Goal: Navigation & Orientation: Find specific page/section

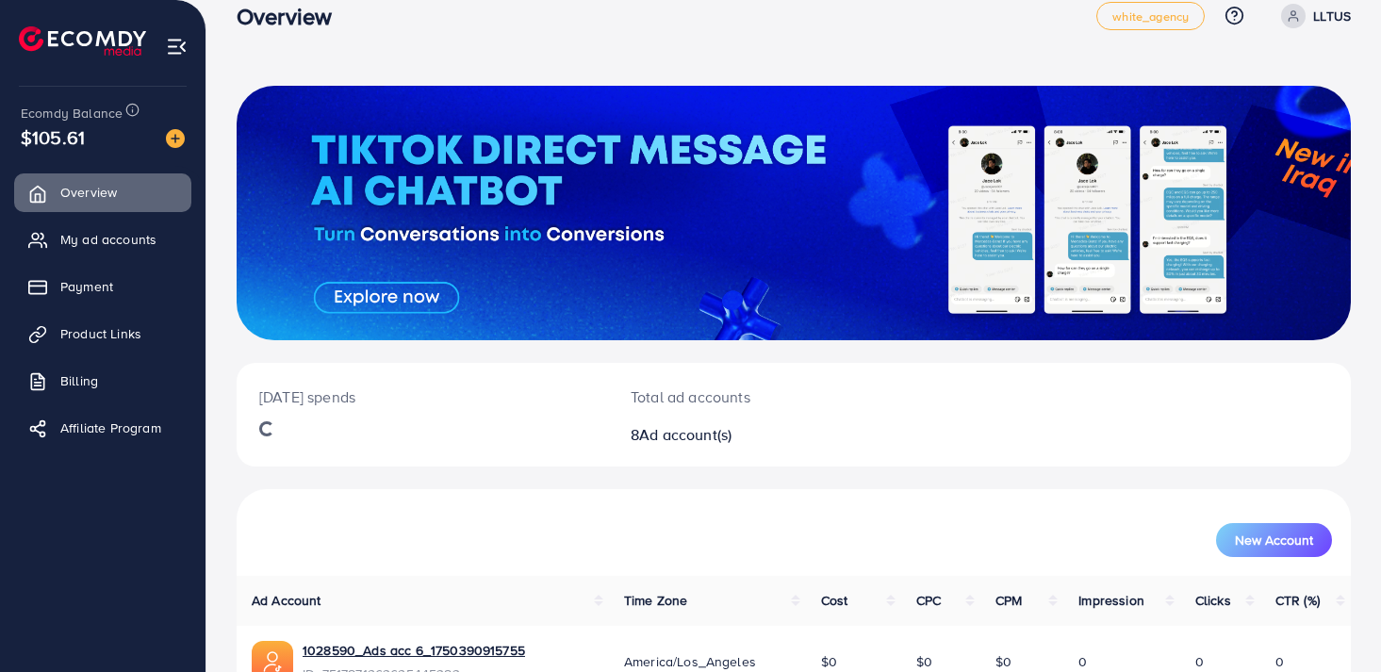
scroll to position [32, 0]
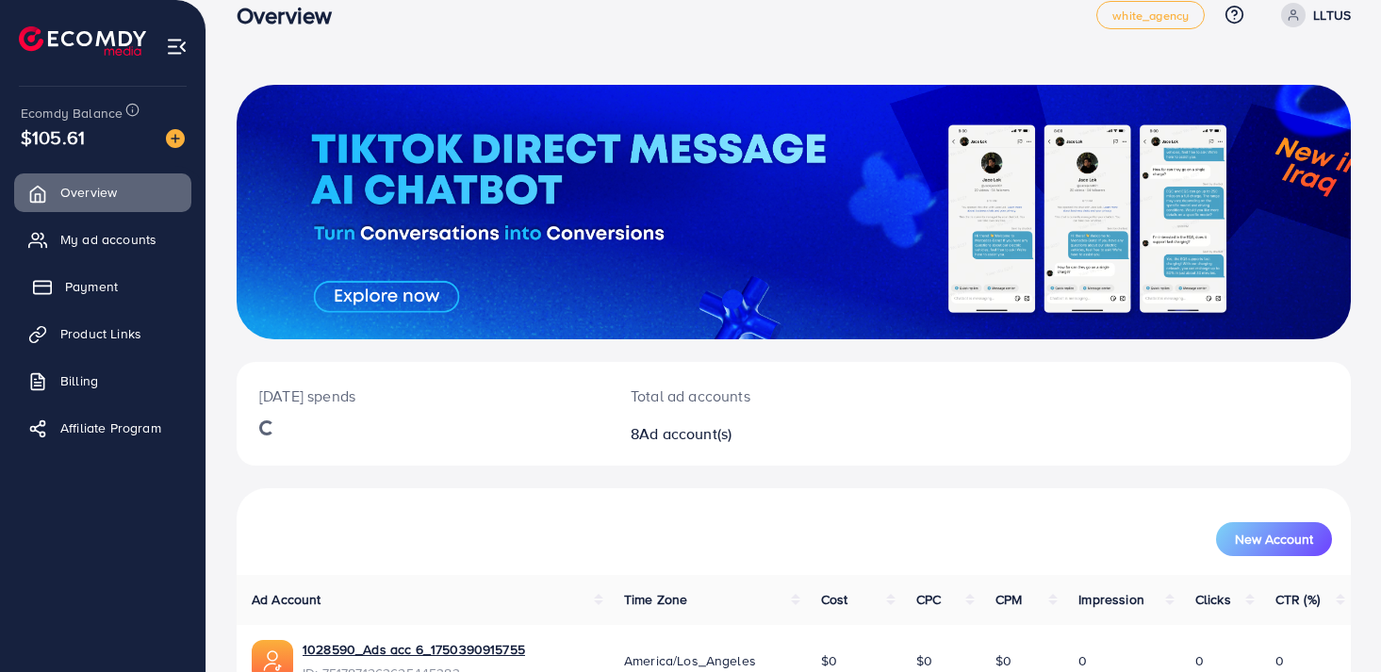
click at [89, 305] on link "Payment" at bounding box center [102, 287] width 177 height 38
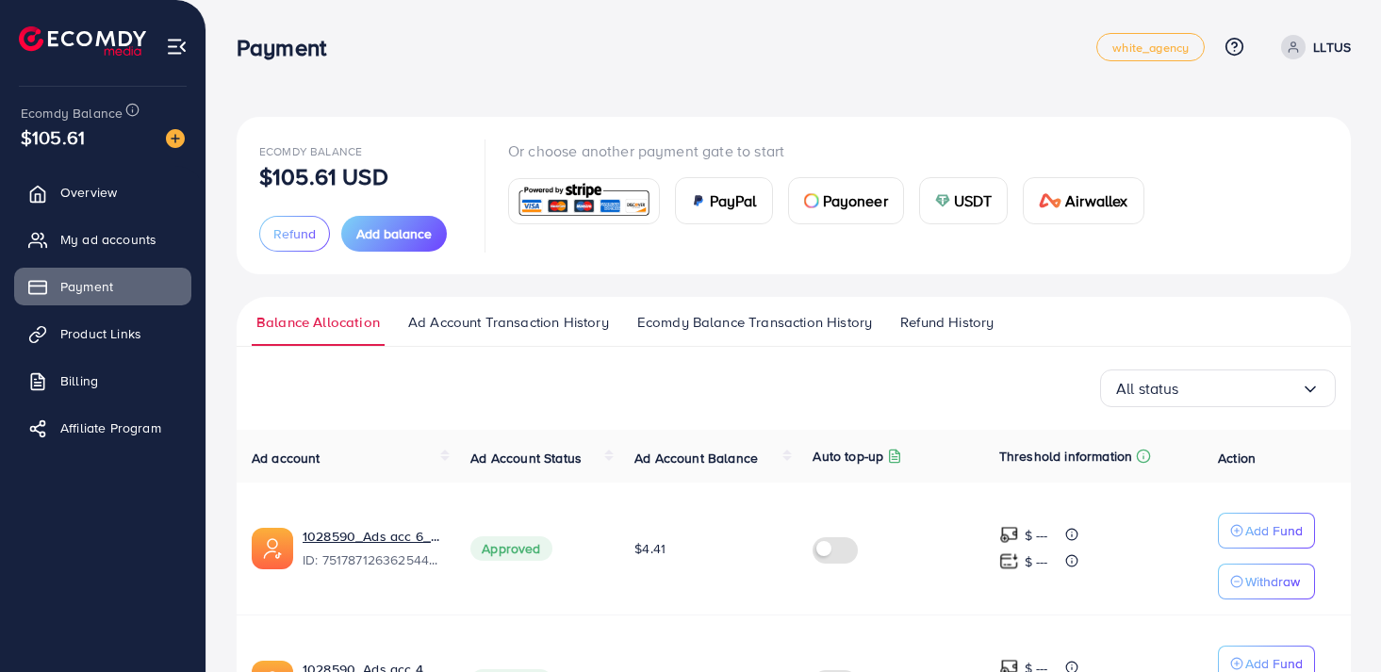
click at [560, 318] on span "Ad Account Transaction History" at bounding box center [508, 322] width 201 height 21
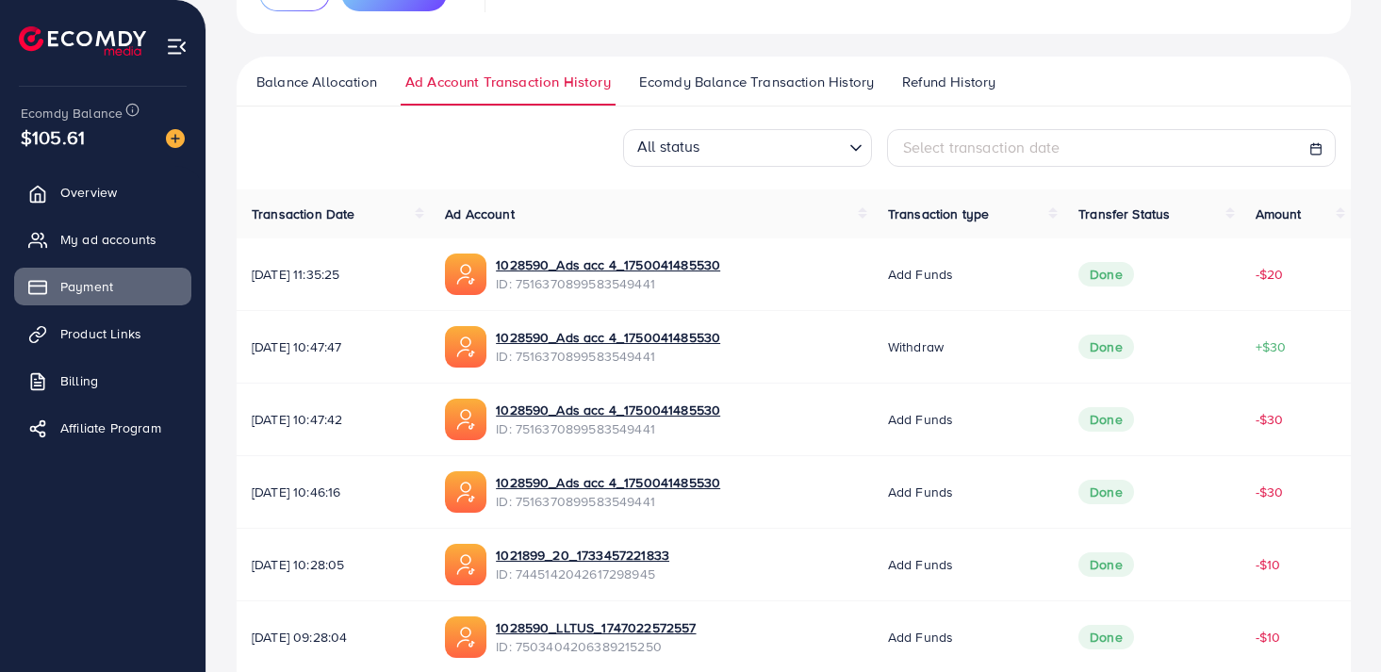
scroll to position [280, 0]
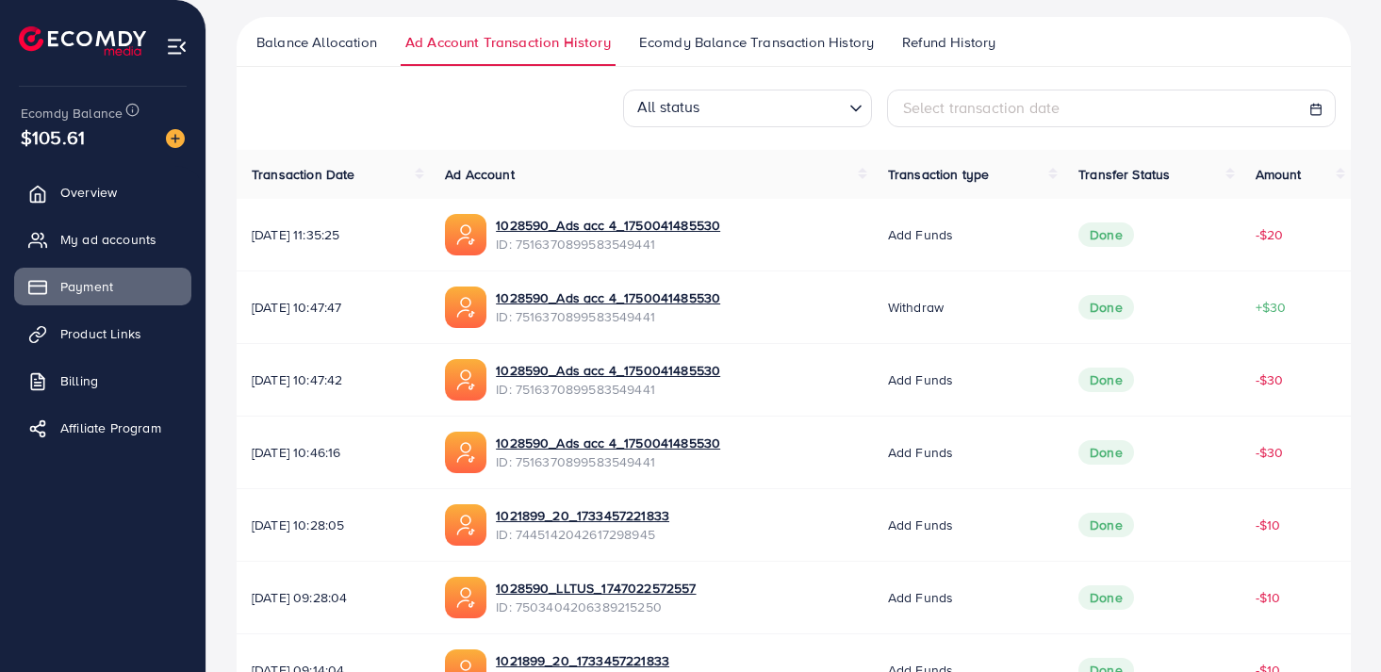
click at [330, 53] on link "Balance Allocation" at bounding box center [317, 49] width 130 height 34
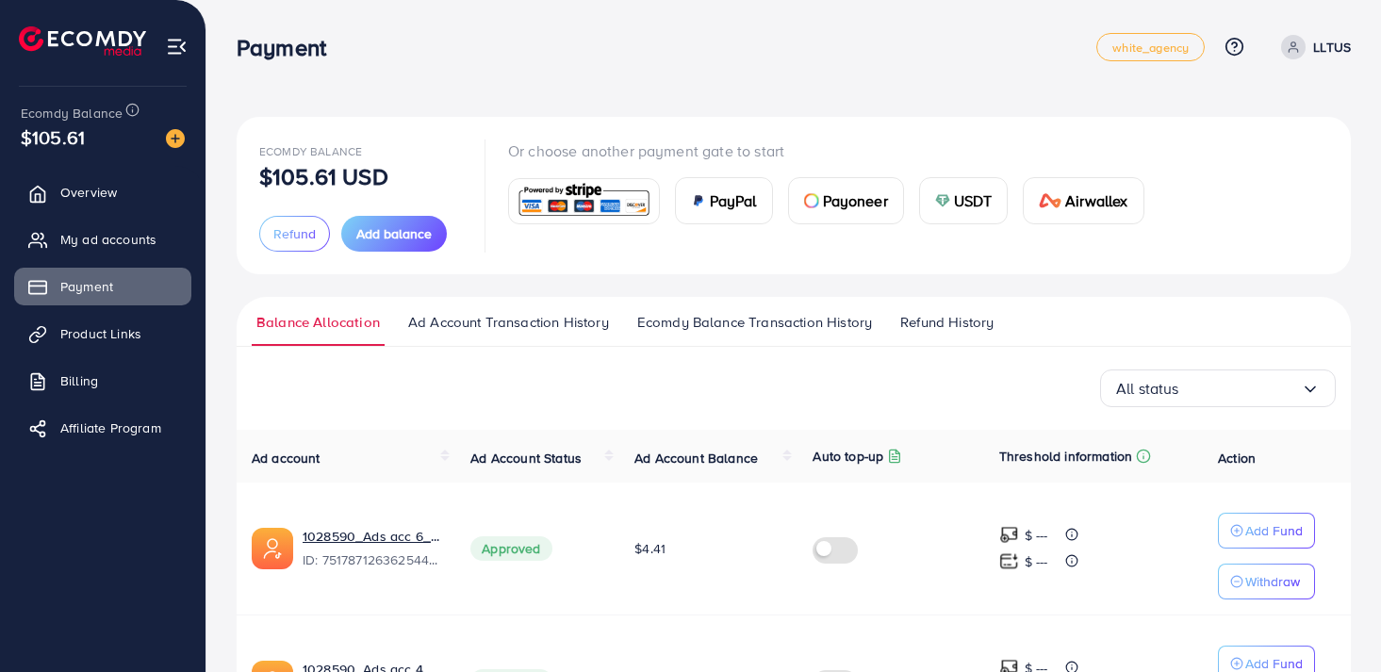
scroll to position [134, 0]
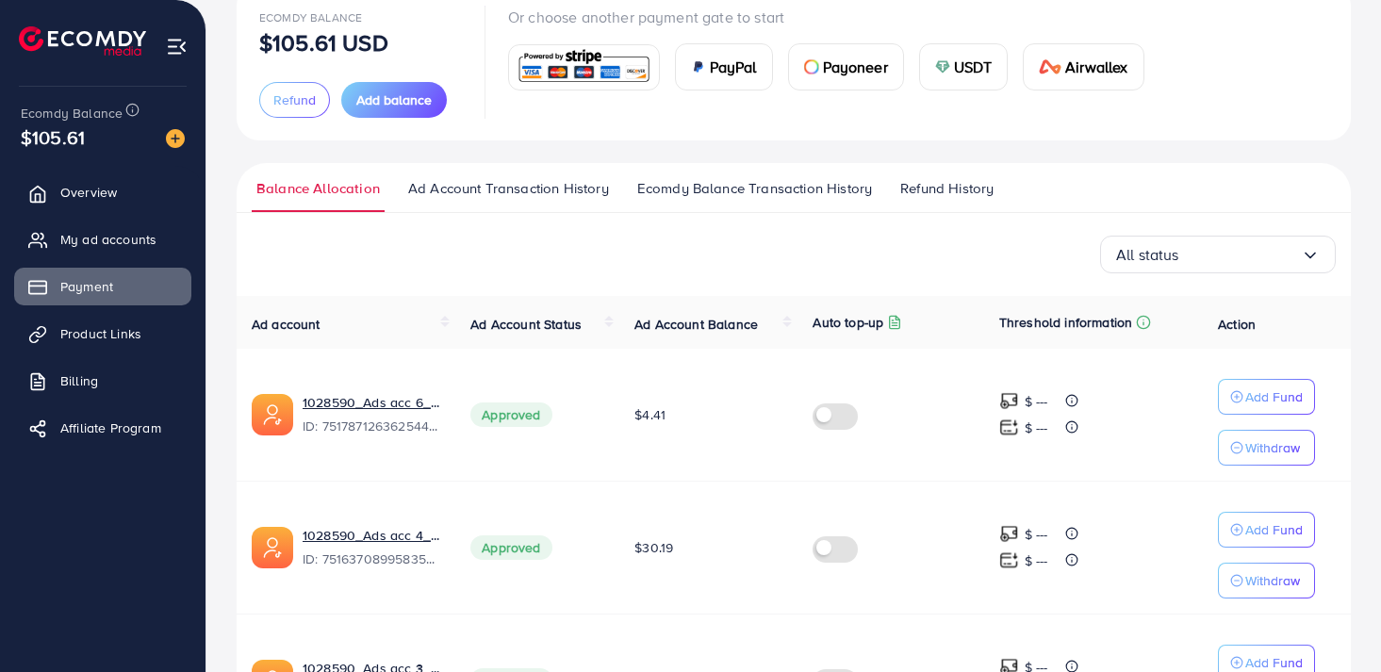
click at [447, 181] on span "Ad Account Transaction History" at bounding box center [508, 188] width 201 height 21
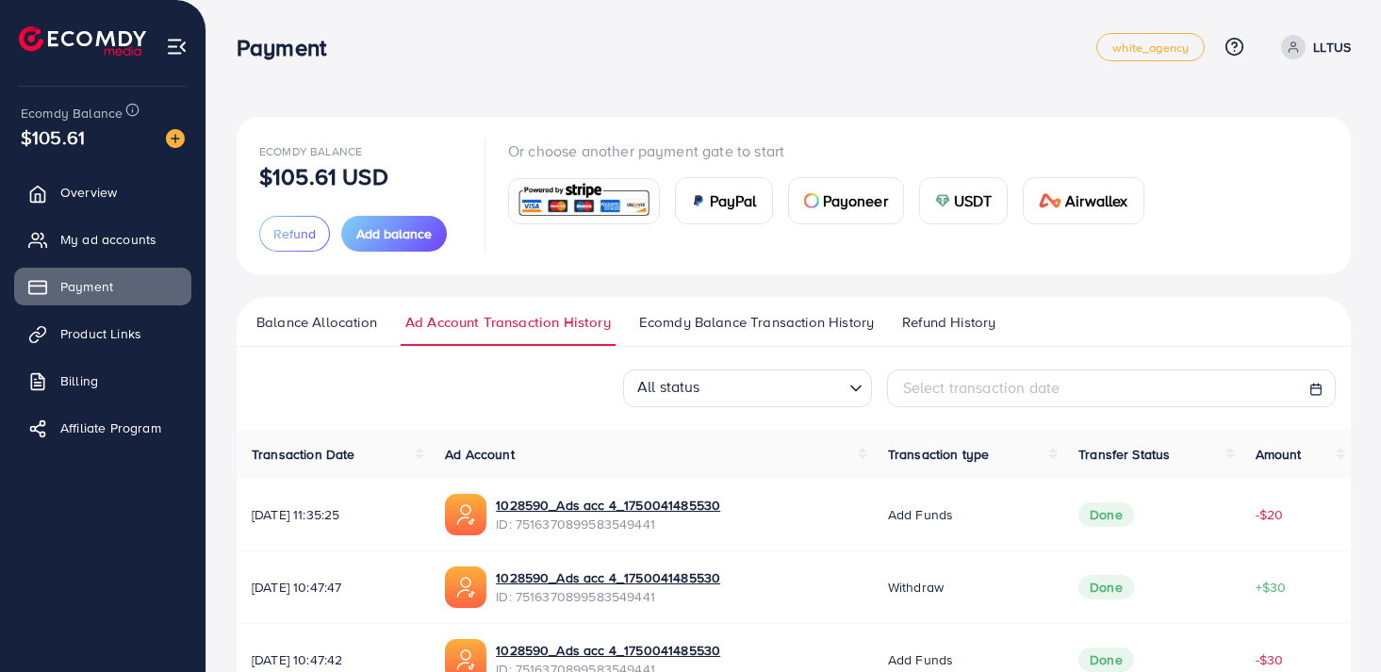
click at [696, 305] on ul "Balance Allocation Ad Account Transaction History Ecomdy Balance Transaction Hi…" at bounding box center [794, 322] width 1114 height 50
click at [702, 309] on ul "Balance Allocation Ad Account Transaction History Ecomdy Balance Transaction Hi…" at bounding box center [794, 322] width 1114 height 50
click at [738, 331] on span "Ecomdy Balance Transaction History" at bounding box center [756, 322] width 235 height 21
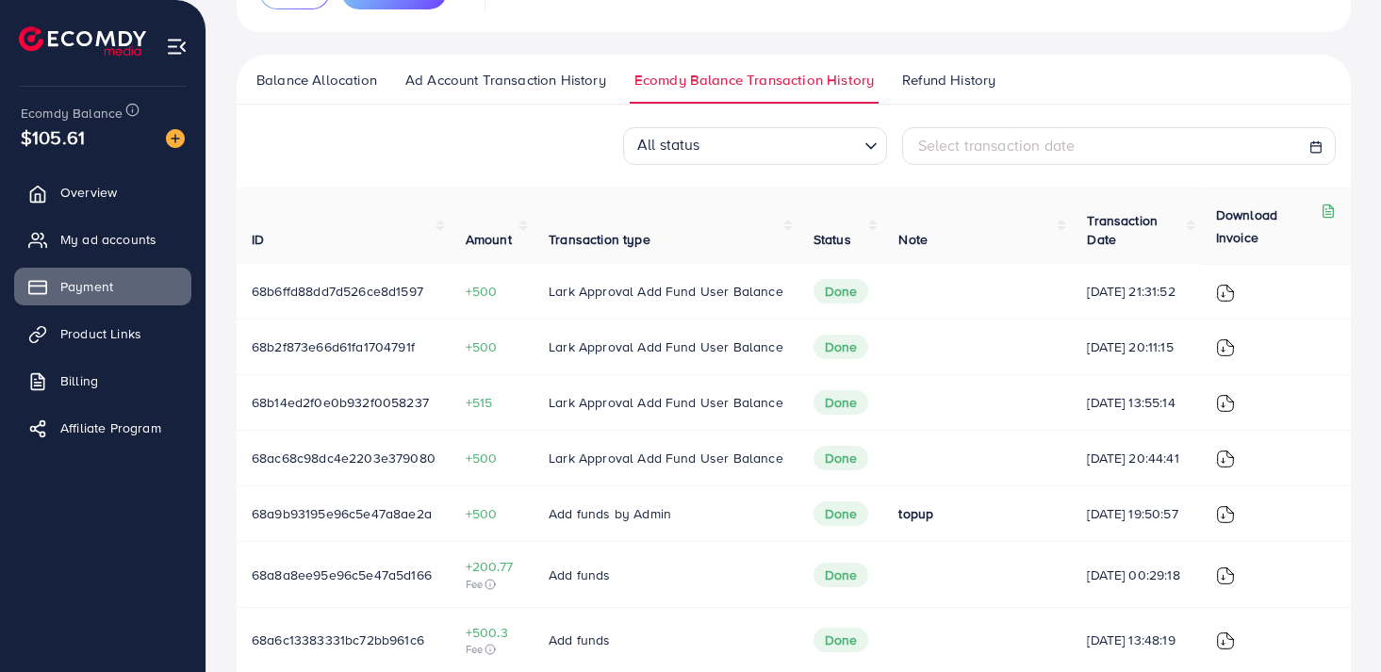
scroll to position [252, 0]
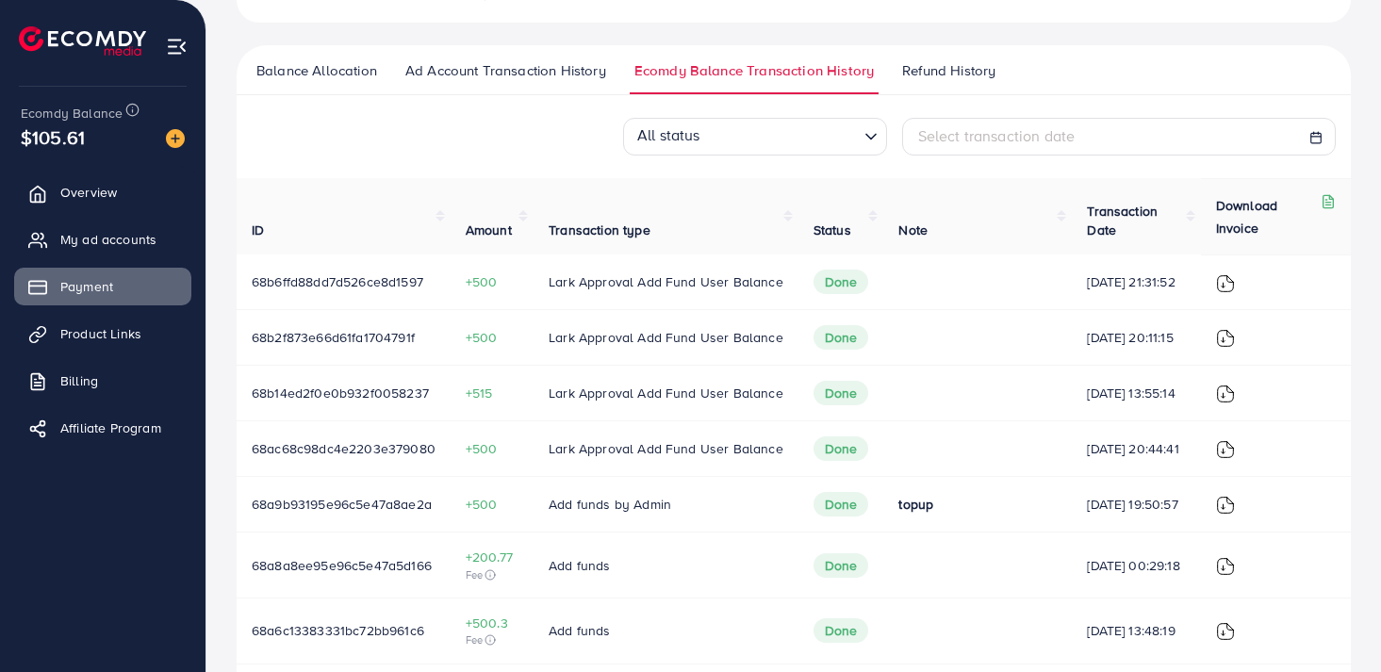
click at [339, 74] on span "Balance Allocation" at bounding box center [316, 70] width 121 height 21
